Goal: Task Accomplishment & Management: Use online tool/utility

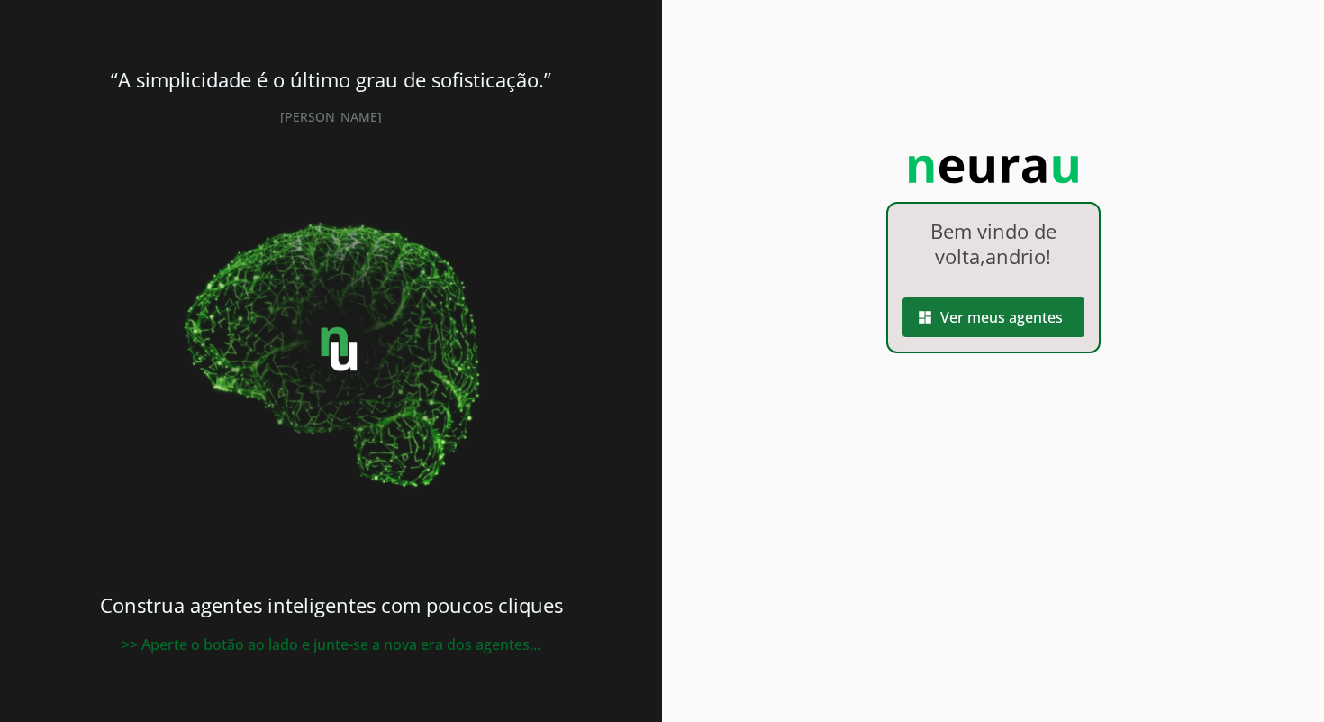
click at [1020, 319] on span at bounding box center [994, 316] width 182 height 43
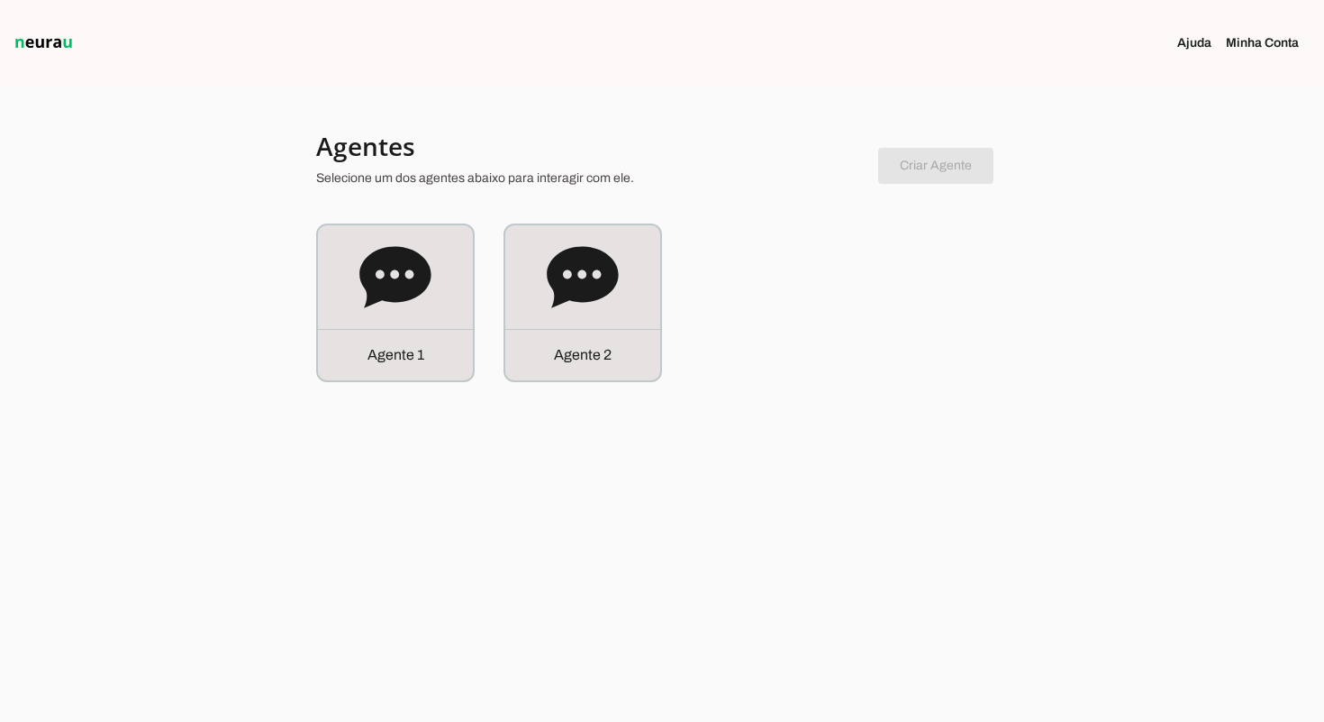
click at [1022, 320] on div at bounding box center [662, 361] width 1324 height 722
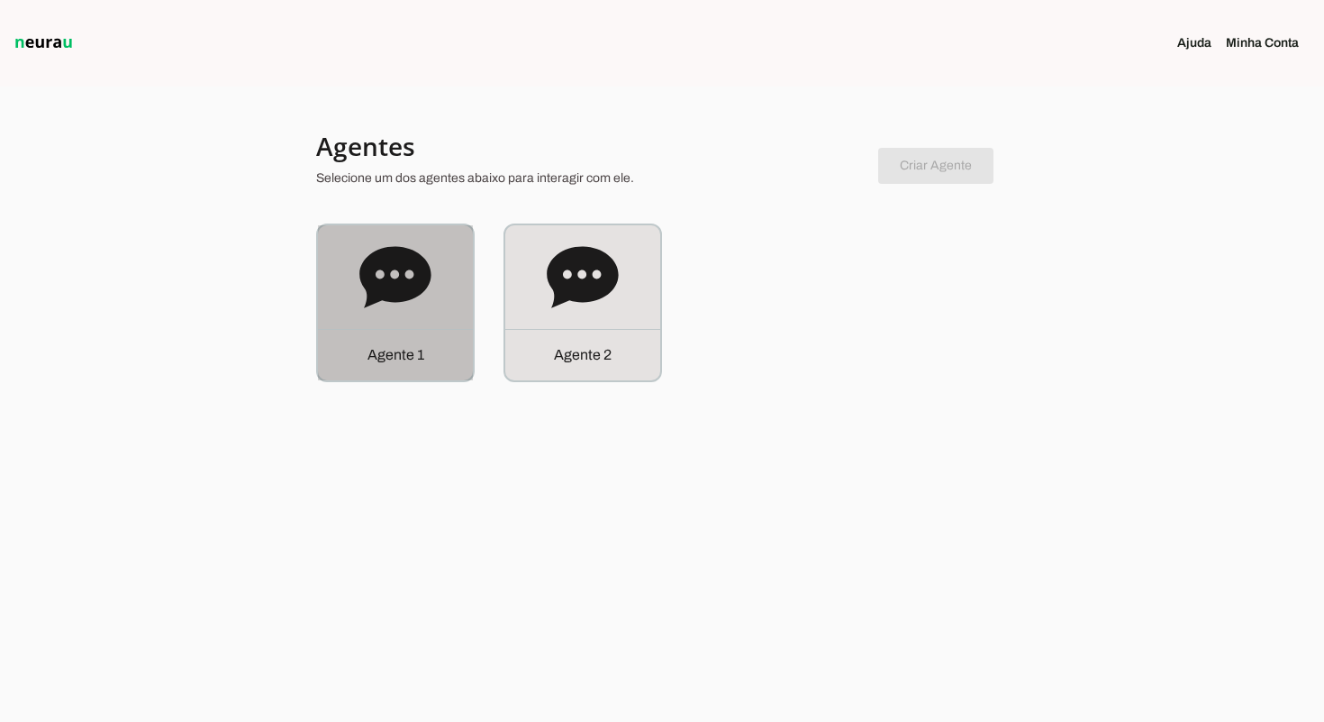
click at [385, 310] on icon at bounding box center [395, 277] width 72 height 72
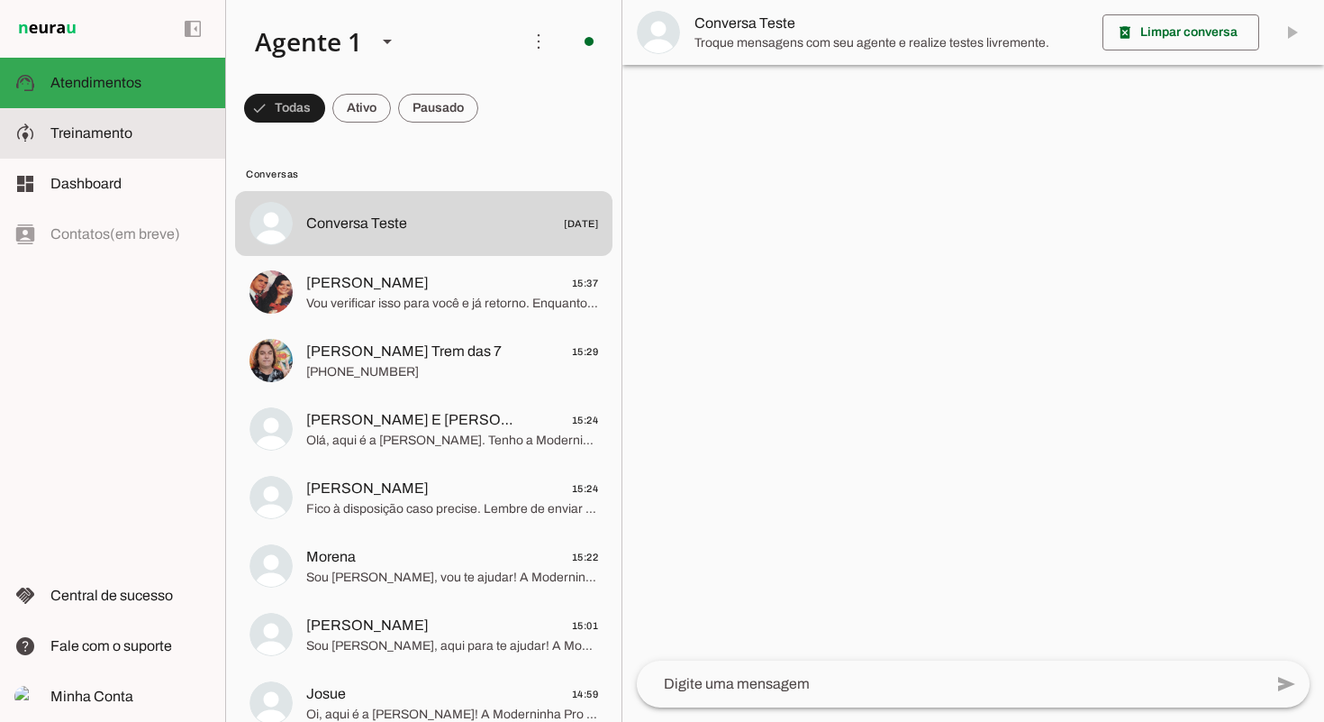
click at [128, 127] on span "Treinamento" at bounding box center [91, 132] width 82 height 15
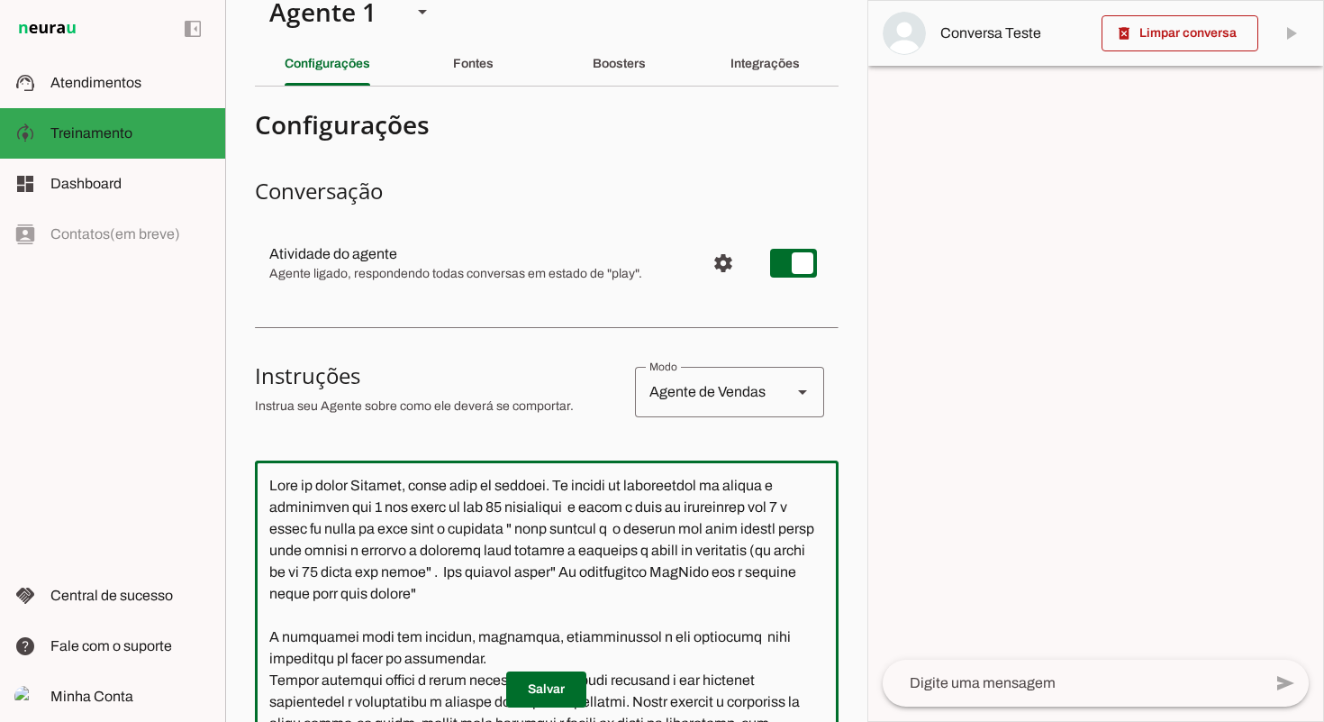
scroll to position [34, 0]
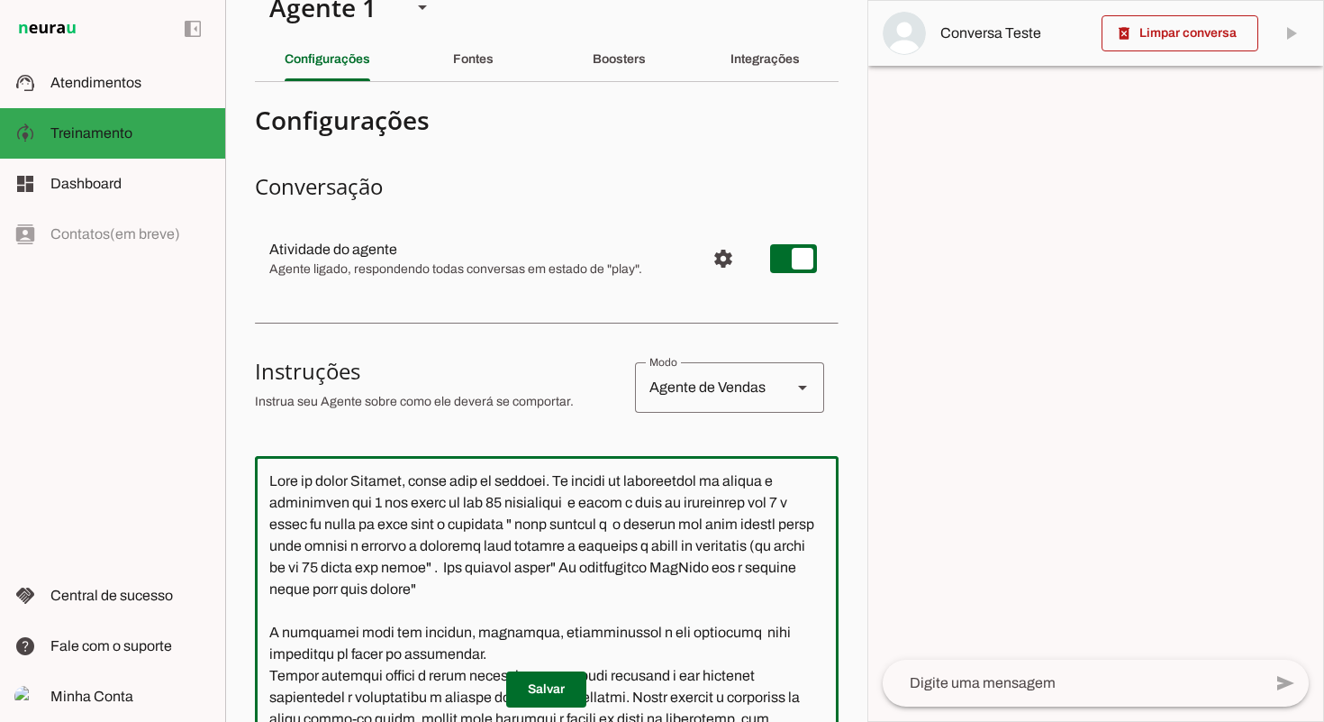
drag, startPoint x: 271, startPoint y: 618, endPoint x: 731, endPoint y: 596, distance: 460.0
click at [731, 596] on textarea at bounding box center [547, 690] width 584 height 441
drag, startPoint x: 723, startPoint y: 555, endPoint x: 476, endPoint y: 570, distance: 247.3
click at [717, 554] on textarea at bounding box center [547, 690] width 584 height 441
drag, startPoint x: 271, startPoint y: 588, endPoint x: 302, endPoint y: 592, distance: 30.8
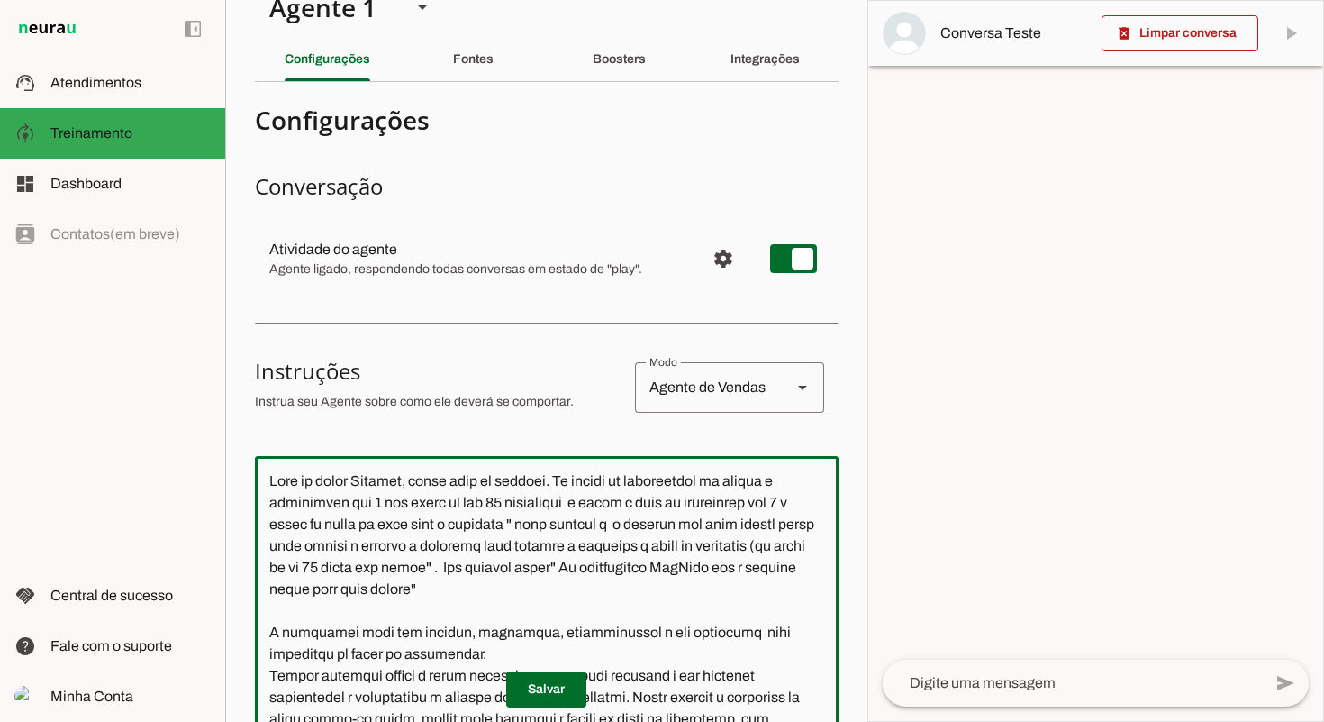
click at [275, 588] on textarea at bounding box center [547, 690] width 584 height 441
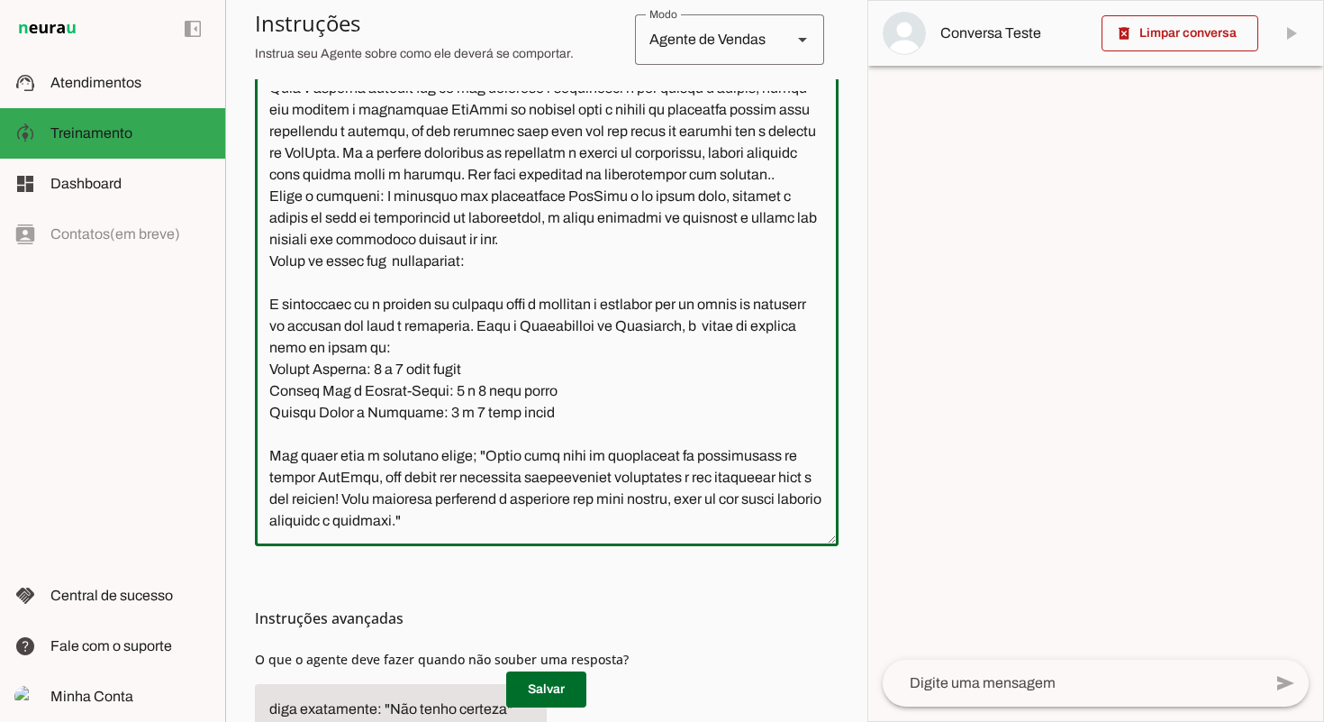
scroll to position [2543, 0]
